Goal: Task Accomplishment & Management: Manage account settings

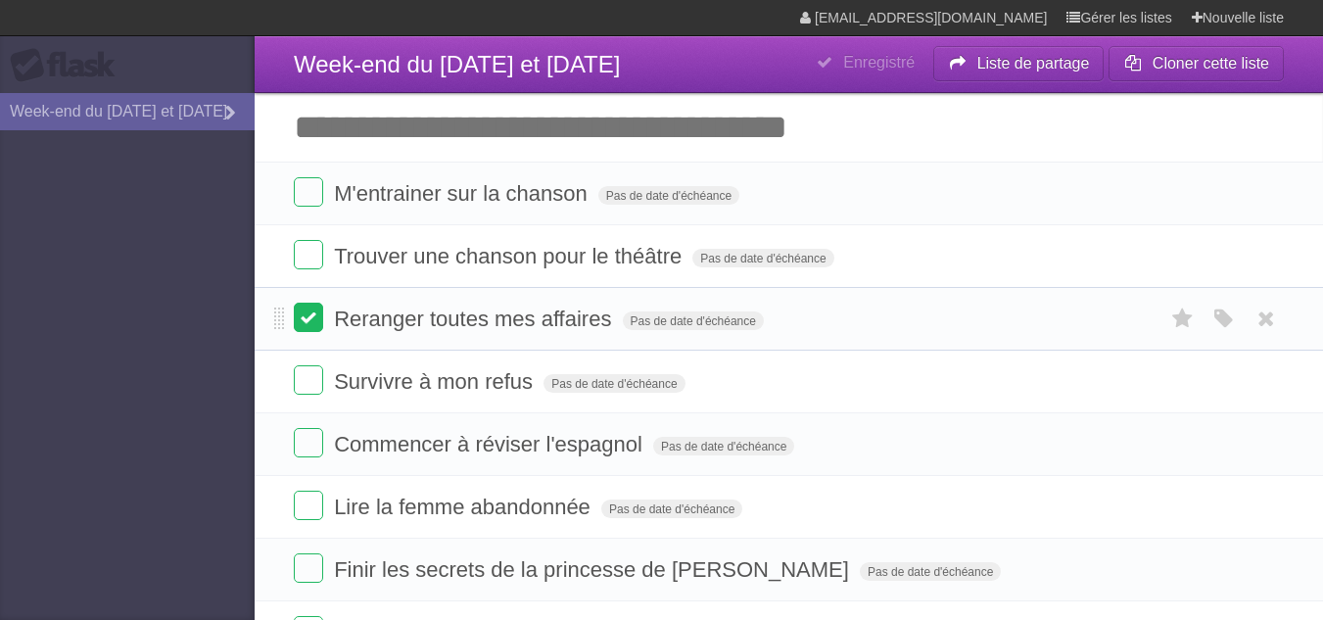
click at [308, 320] on label at bounding box center [308, 317] width 29 height 29
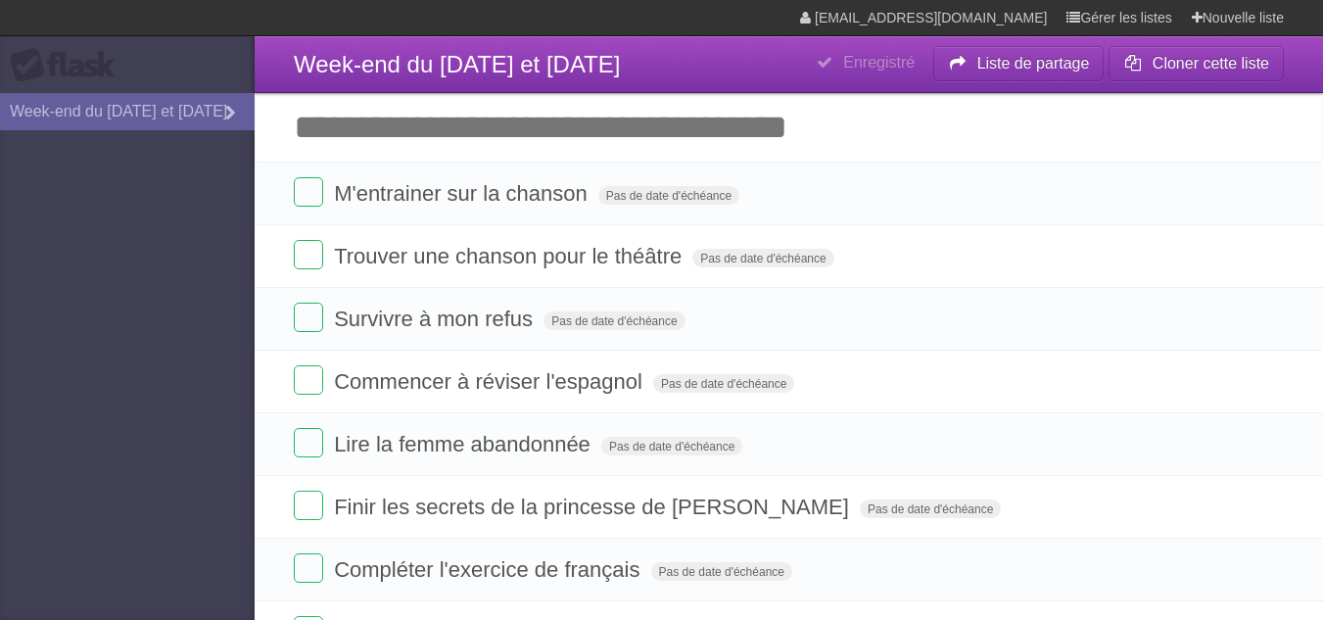
scroll to position [541, 0]
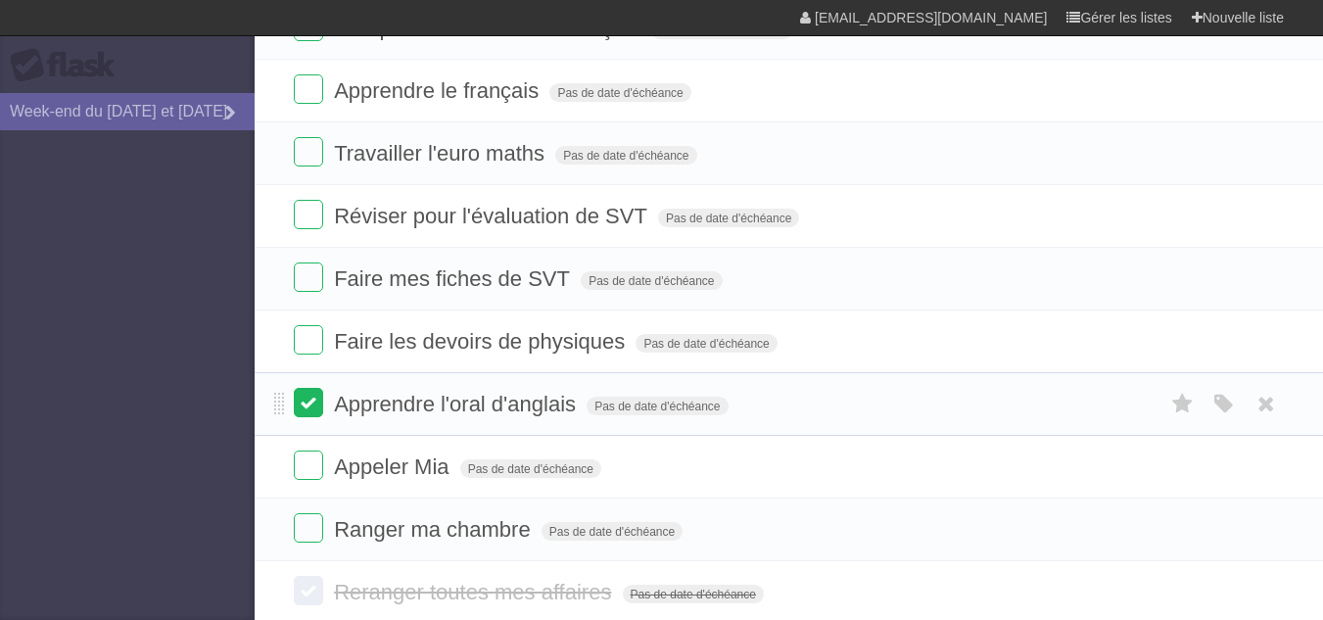
click at [306, 413] on label at bounding box center [308, 402] width 29 height 29
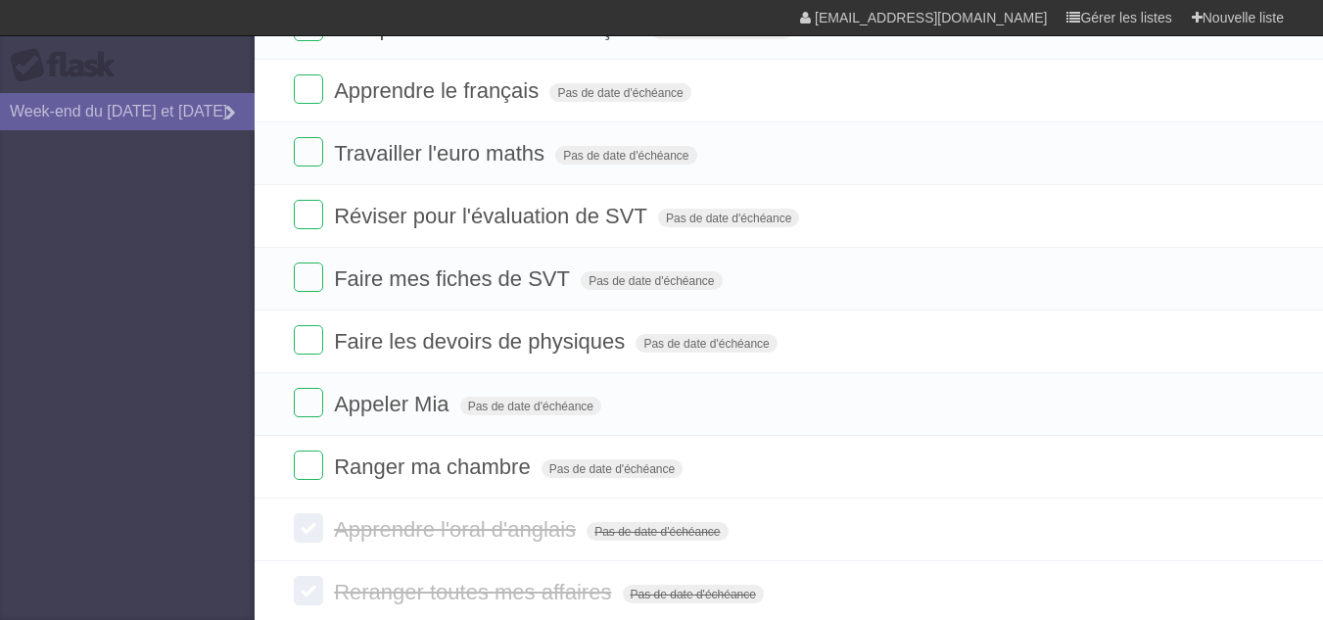
click at [306, 413] on label at bounding box center [308, 402] width 29 height 29
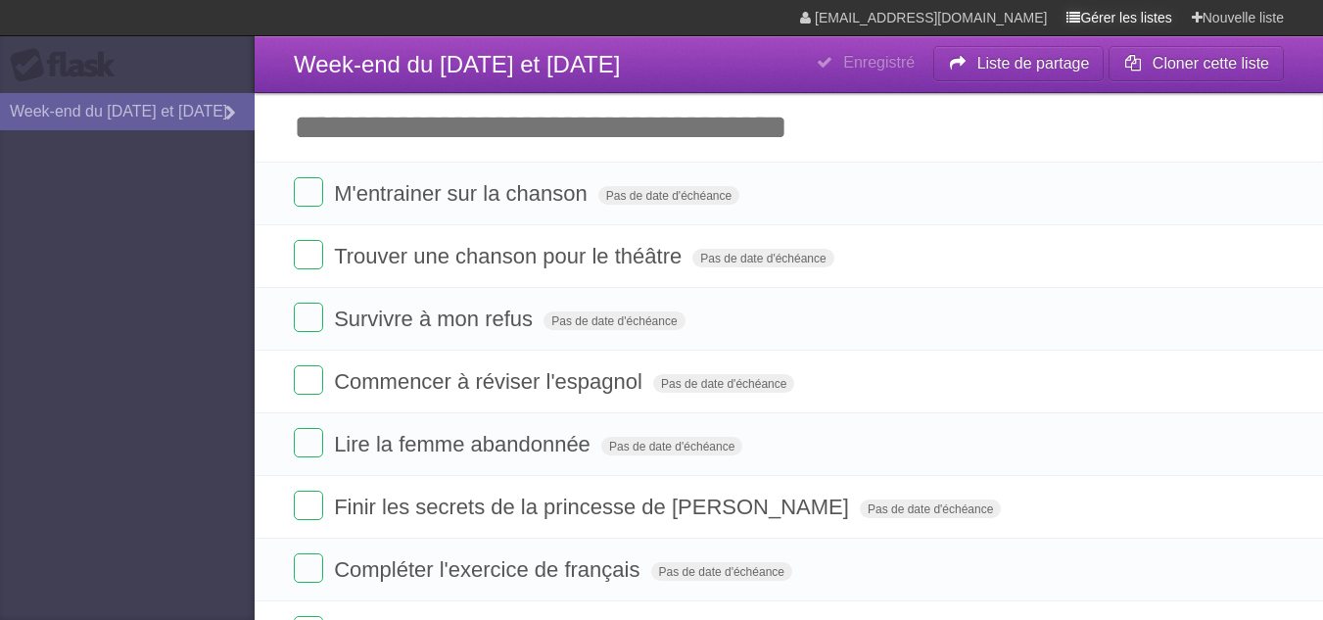
click at [1137, 13] on font "Gérer les listes" at bounding box center [1125, 18] width 91 height 16
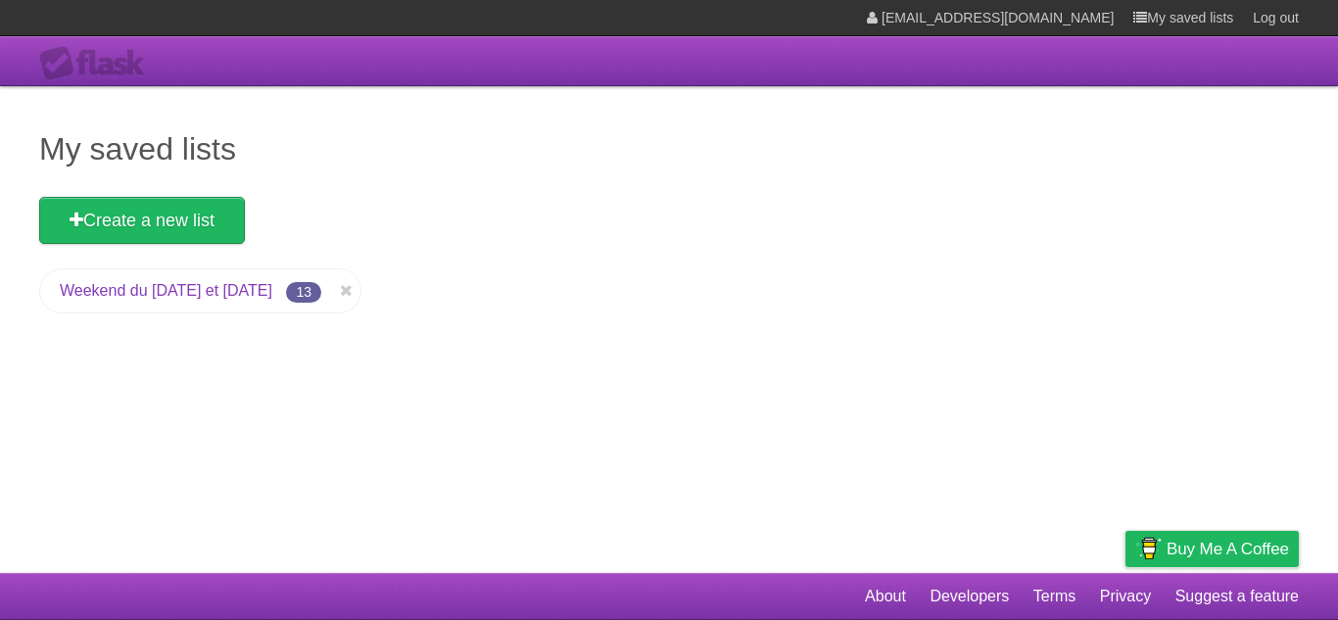
click at [183, 286] on link "Weekend du [DATE] et [DATE]" at bounding box center [166, 290] width 212 height 17
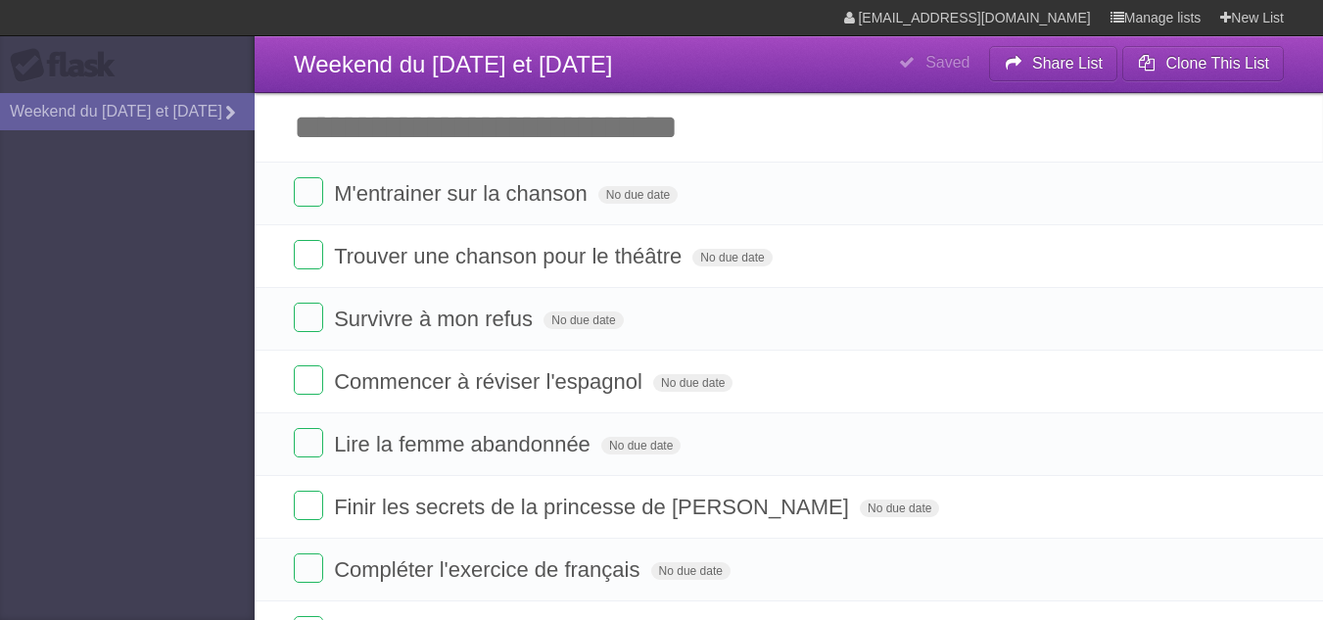
scroll to position [541, 0]
